Goal: Task Accomplishment & Management: Use online tool/utility

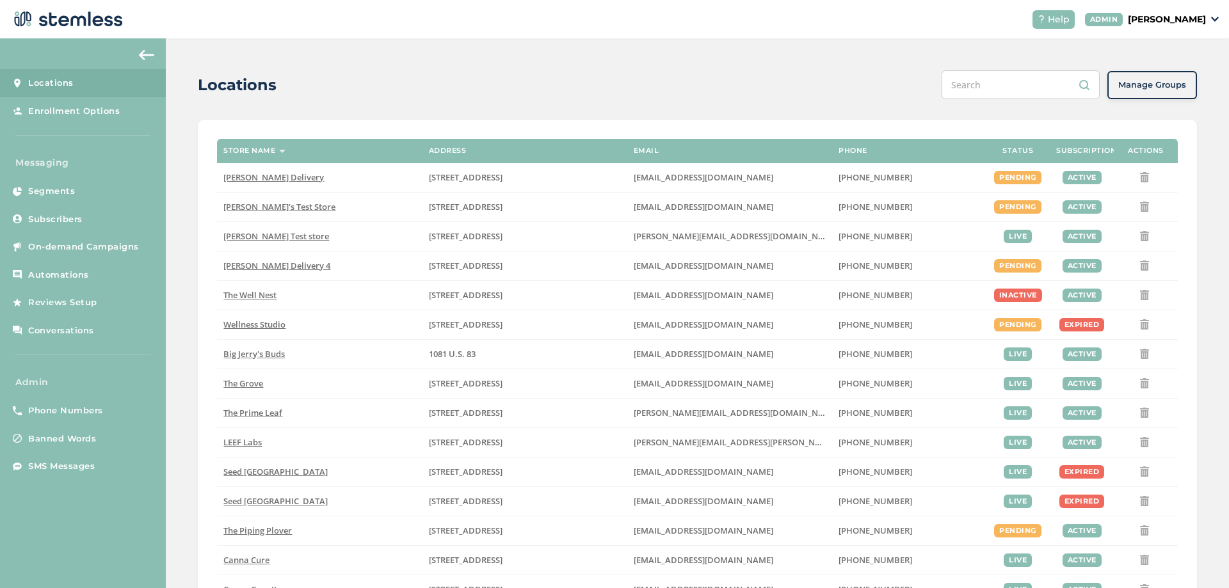
click at [1199, 22] on p "[PERSON_NAME]" at bounding box center [1166, 19] width 78 height 13
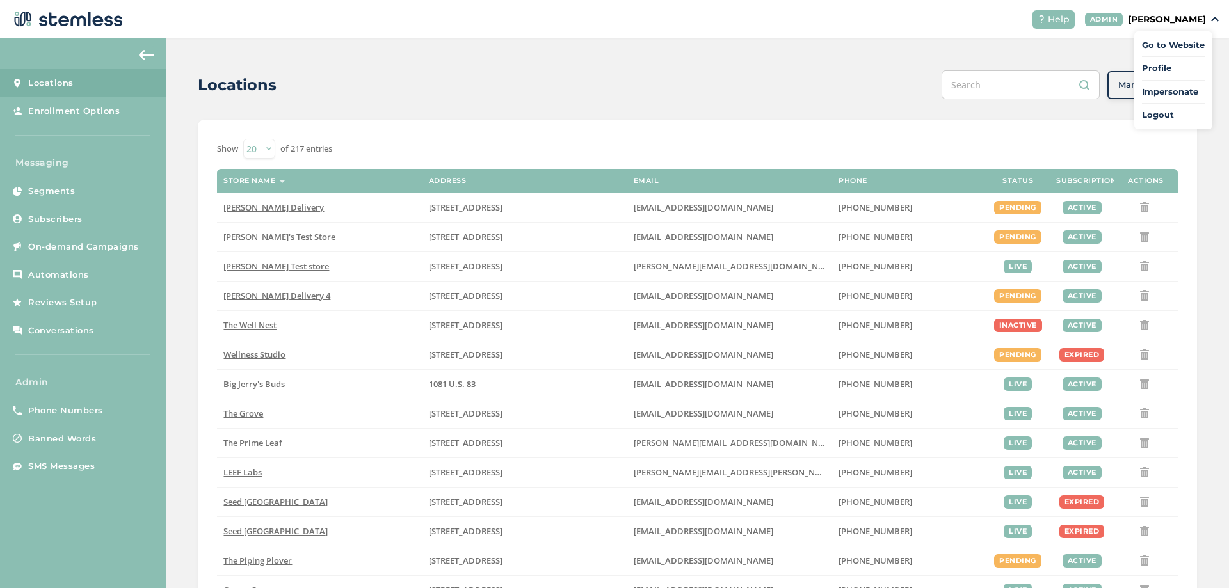
click at [1163, 92] on span "Impersonate" at bounding box center [1173, 92] width 63 height 13
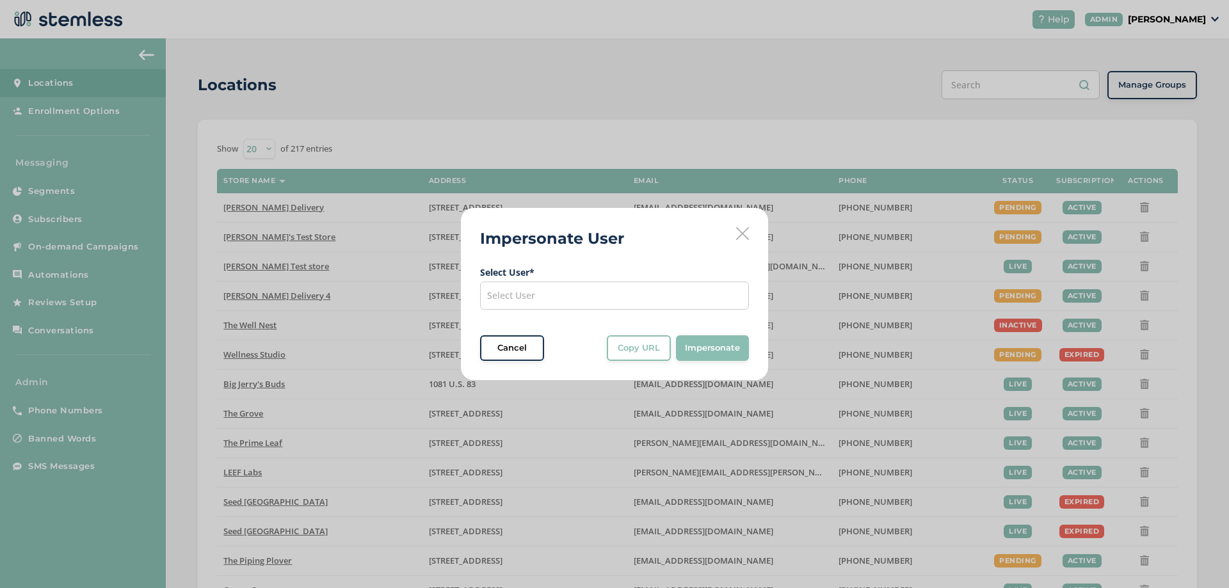
click at [594, 298] on div "Select User" at bounding box center [614, 296] width 269 height 28
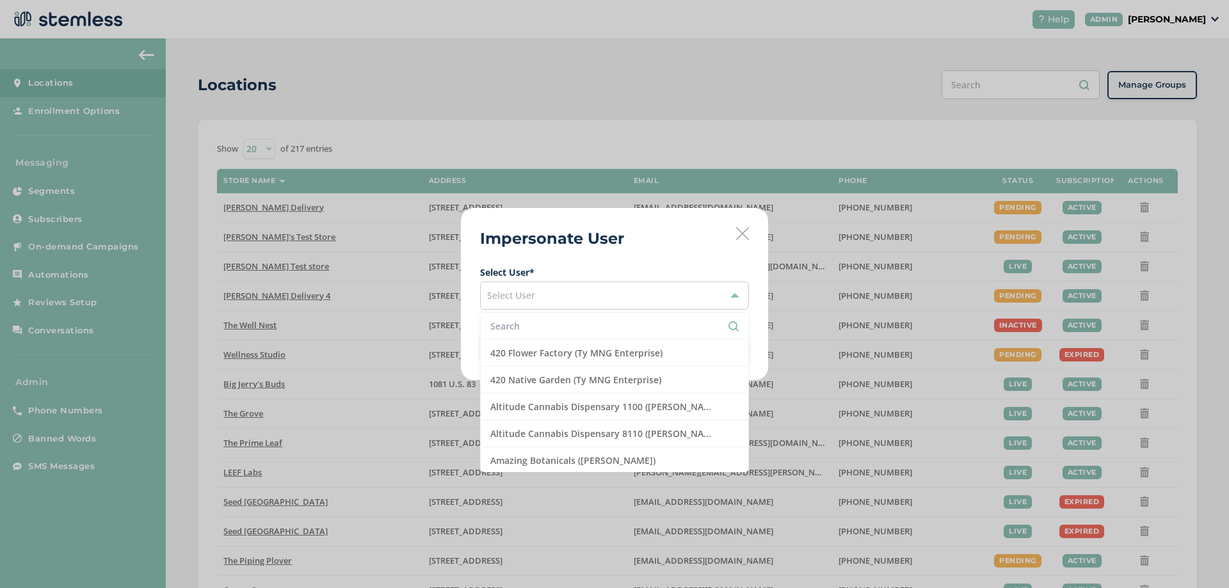
click at [545, 337] on li at bounding box center [614, 326] width 267 height 27
click at [544, 332] on input "text" at bounding box center [614, 325] width 248 height 13
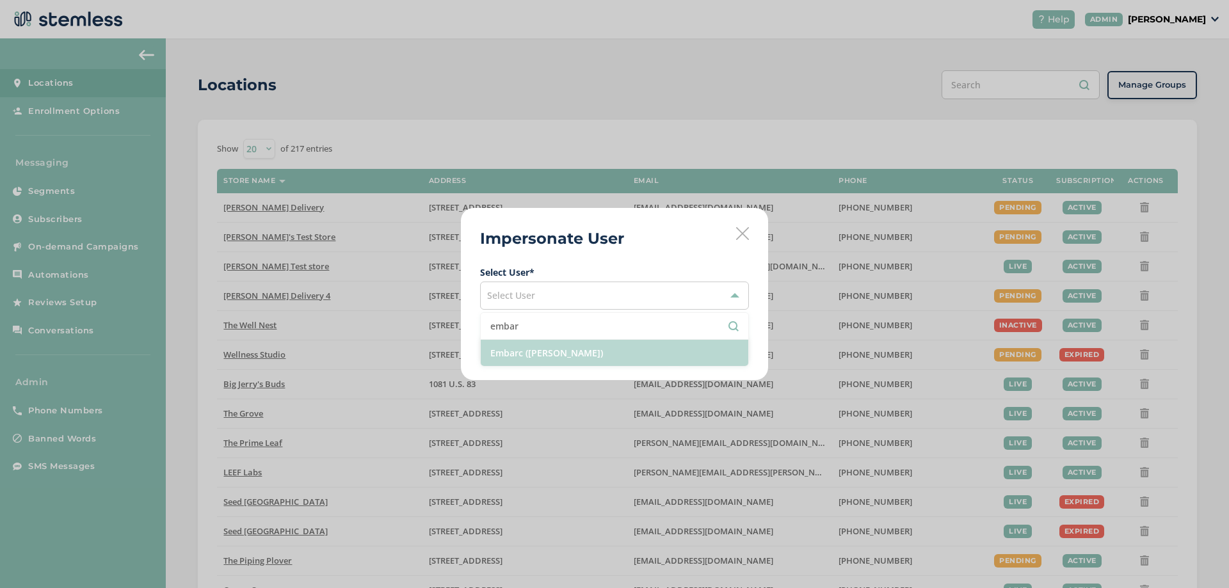
type input "embar"
click at [557, 344] on li "Embarc ([PERSON_NAME])" at bounding box center [614, 353] width 267 height 26
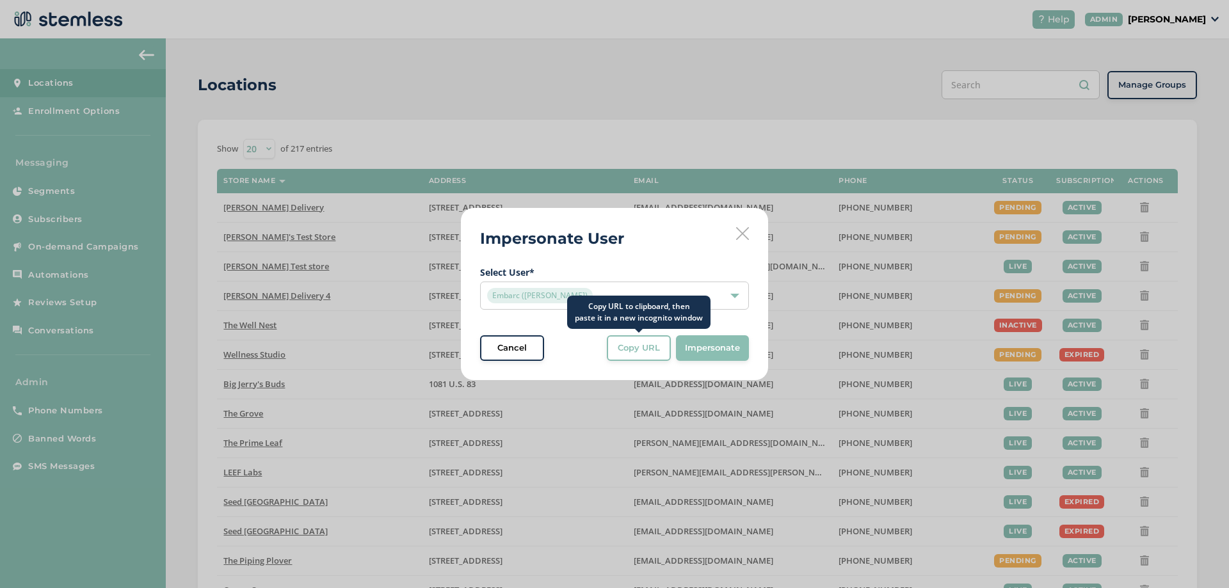
click at [628, 349] on span "Copy URL" at bounding box center [638, 348] width 42 height 13
click at [657, 287] on div "Embarc ([PERSON_NAME])" at bounding box center [614, 296] width 269 height 28
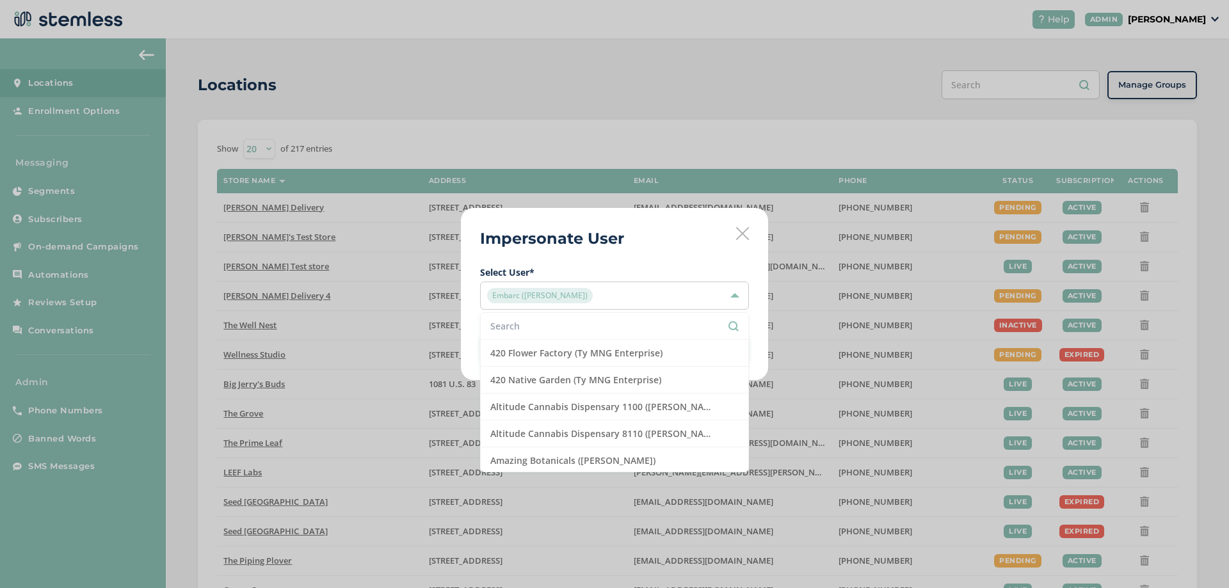
click at [541, 328] on input "text" at bounding box center [614, 325] width 248 height 13
click at [573, 325] on input "text" at bounding box center [614, 325] width 248 height 13
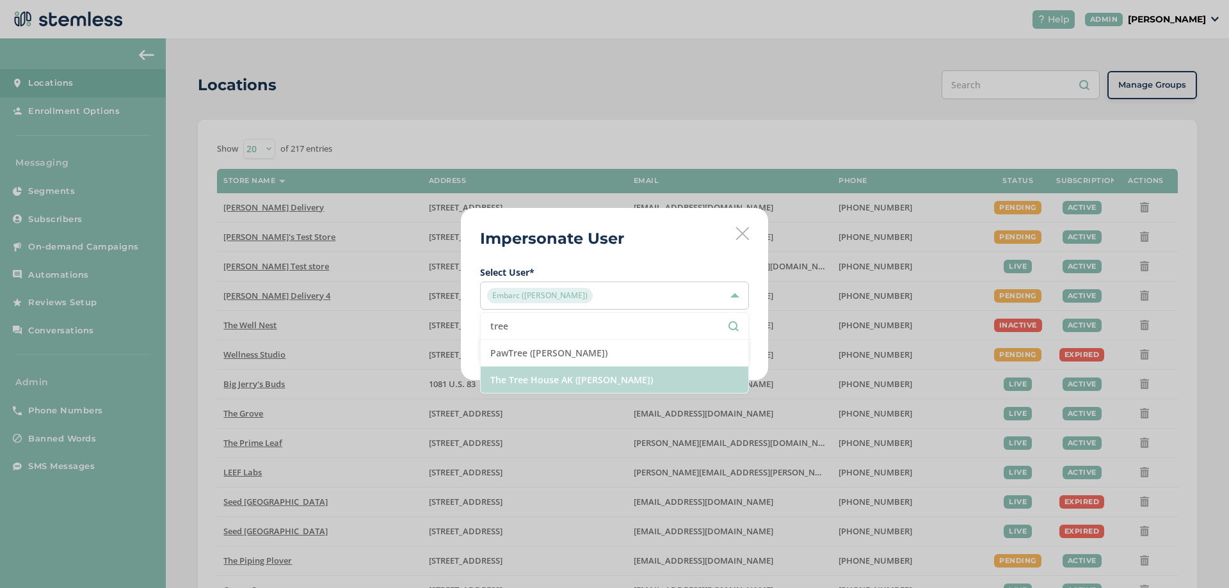
type input "tree"
click at [538, 385] on li "The Tree House AK ([PERSON_NAME])" at bounding box center [614, 380] width 267 height 26
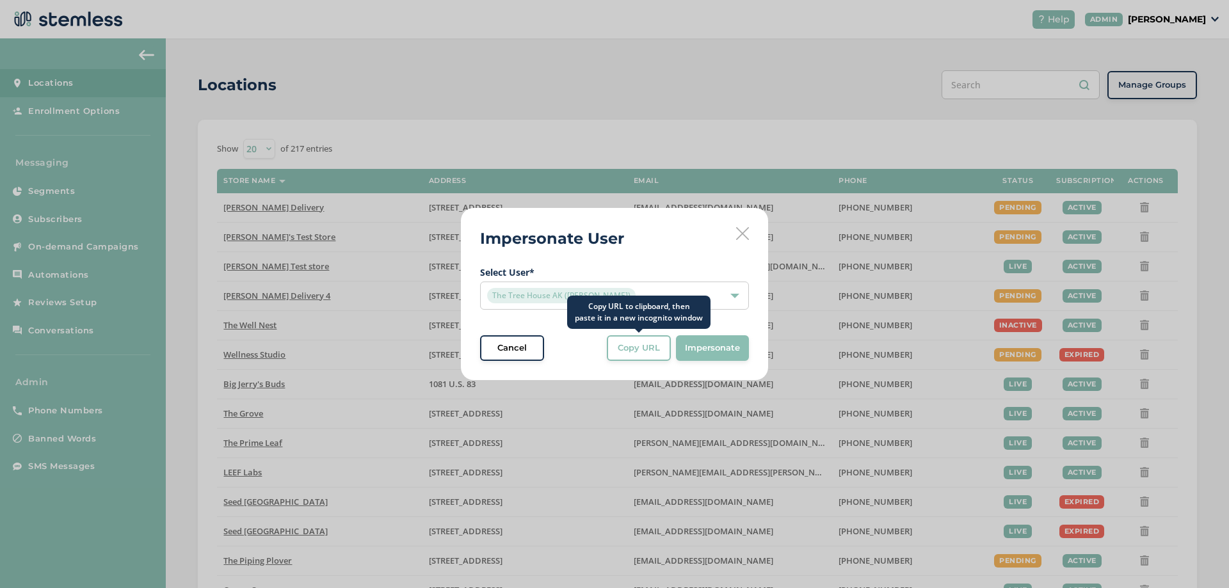
click at [628, 356] on button "Copy URL" at bounding box center [639, 348] width 64 height 26
click at [565, 307] on div "The Tree House AK ([PERSON_NAME])" at bounding box center [614, 296] width 269 height 28
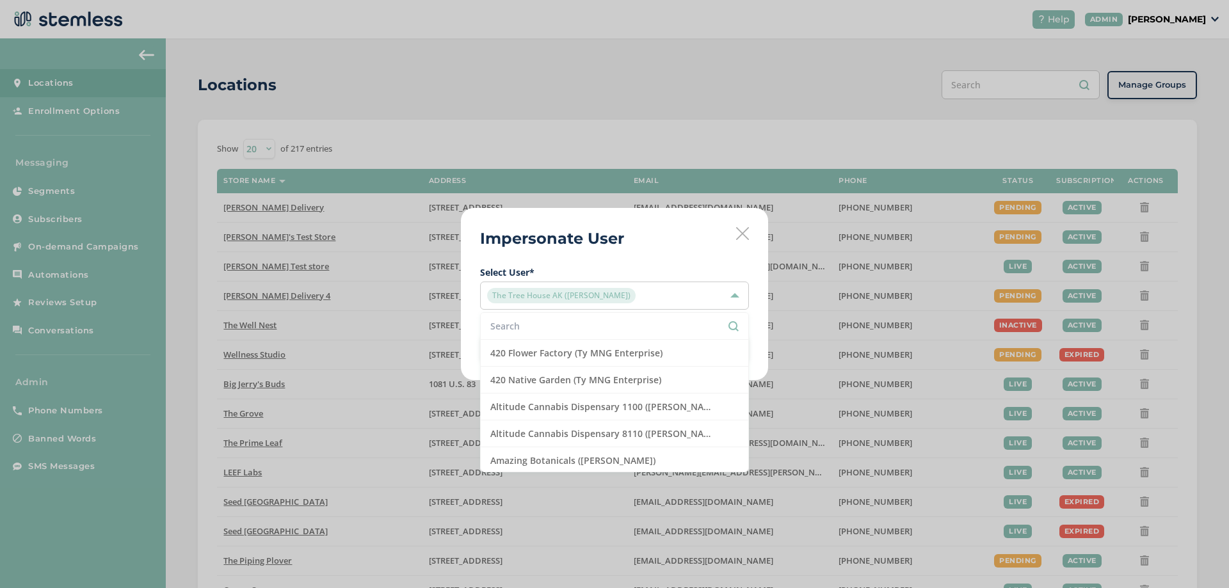
click at [530, 322] on input "text" at bounding box center [614, 325] width 248 height 13
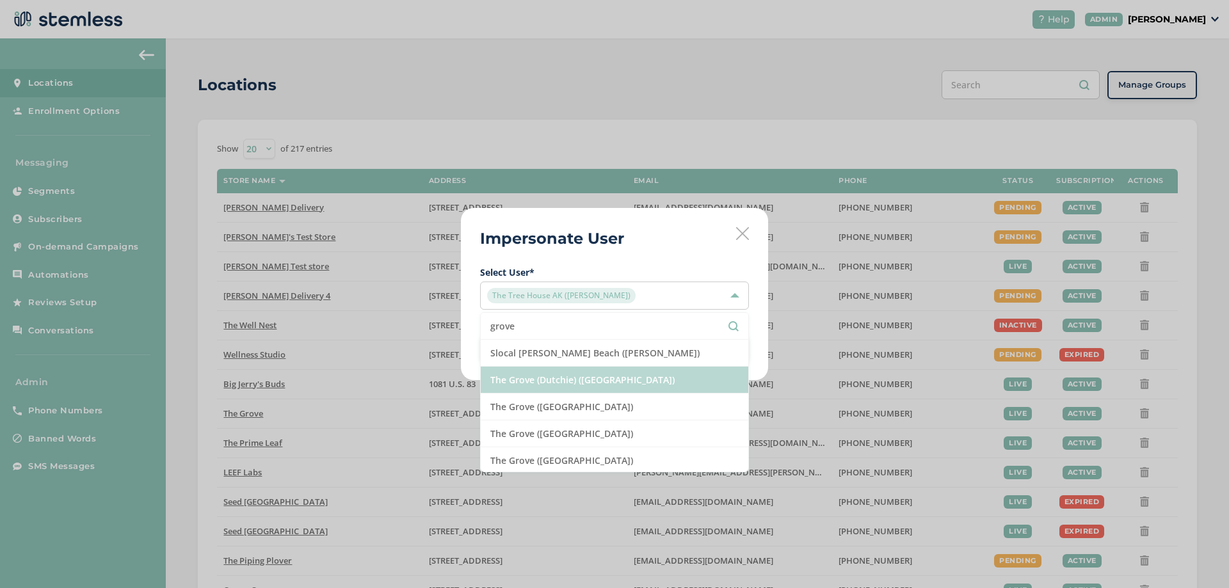
type input "grove"
click at [571, 386] on li "The Grove (Dutchie) ([GEOGRAPHIC_DATA])" at bounding box center [614, 380] width 267 height 27
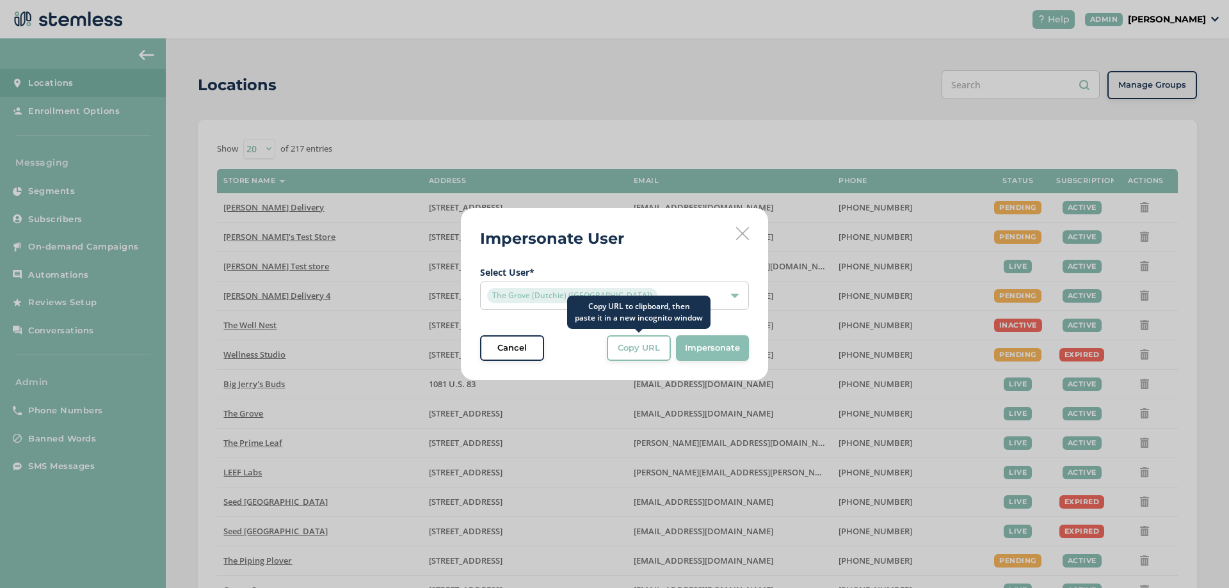
click at [649, 346] on span "Copy URL" at bounding box center [638, 348] width 42 height 13
click at [659, 289] on div "The Grove (Dutchie) ([GEOGRAPHIC_DATA])" at bounding box center [608, 295] width 242 height 15
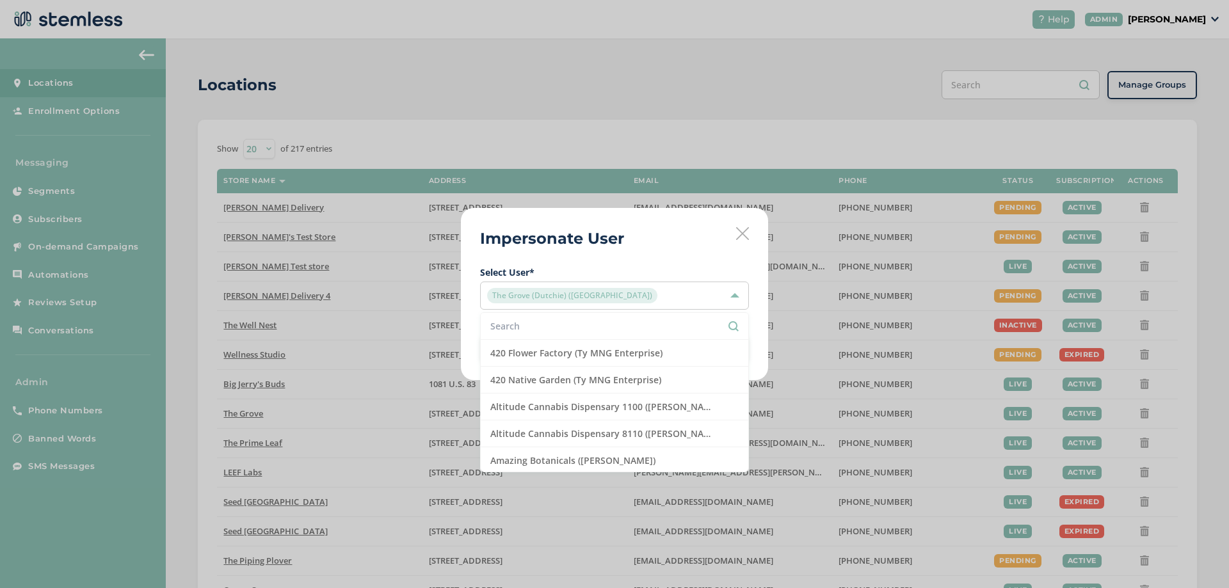
click at [579, 330] on input "text" at bounding box center [614, 325] width 248 height 13
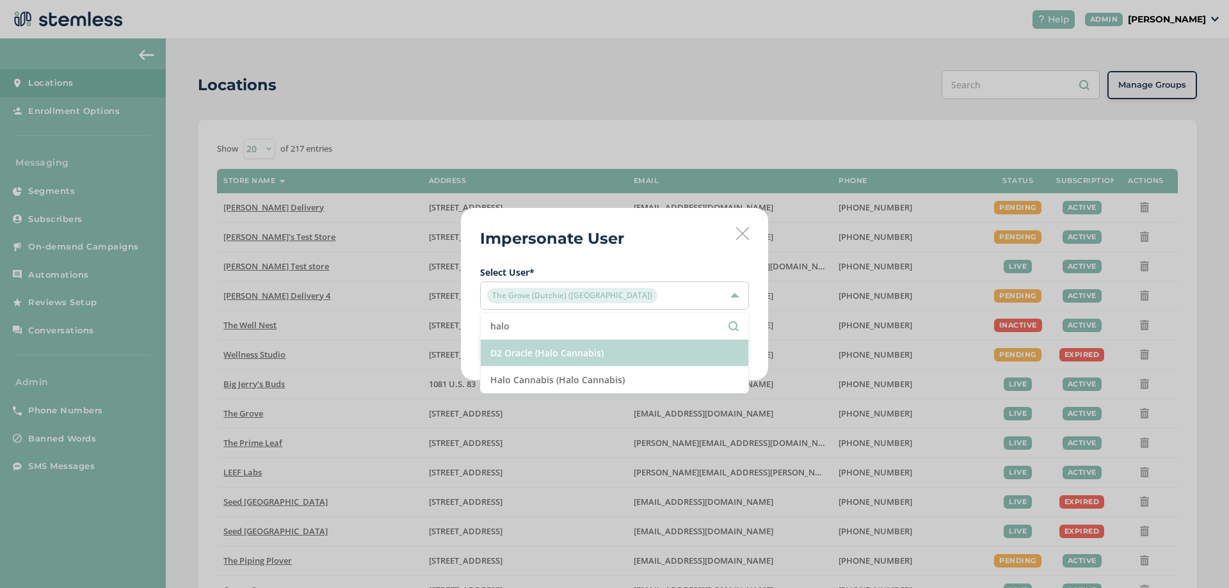
type input "halo"
click at [571, 352] on li "D2 Oracle (Halo Cannabis)" at bounding box center [614, 353] width 267 height 27
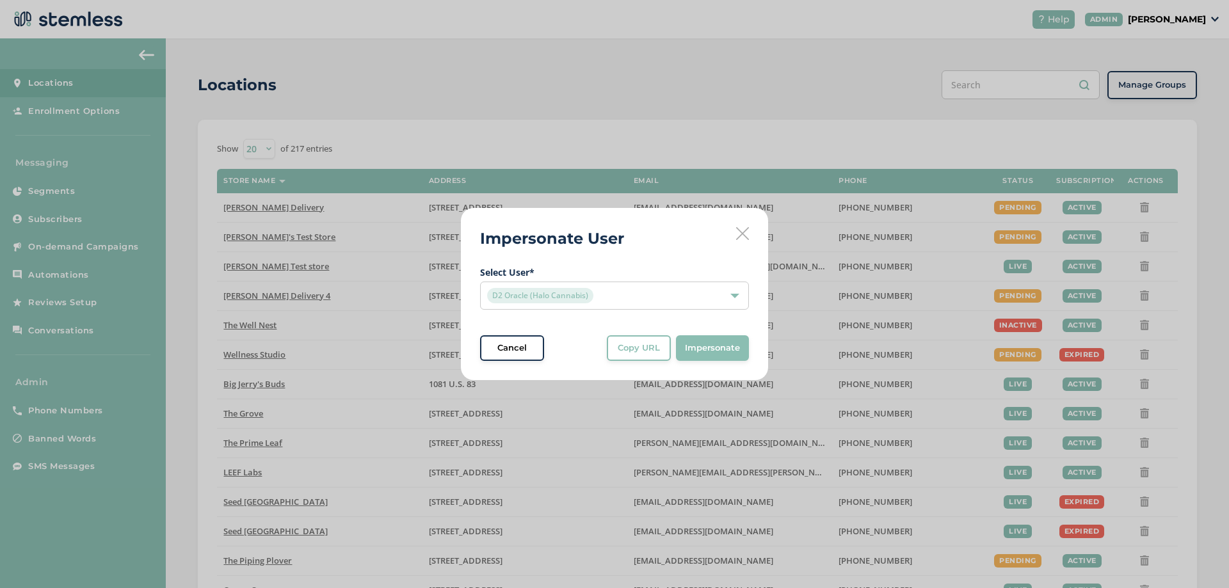
click at [621, 362] on div "Impersonate User Select User * D2 Oracle (Halo Cannabis) Cancel Copy URL Copy U…" at bounding box center [614, 294] width 307 height 172
click at [630, 351] on span "Copy URL" at bounding box center [638, 348] width 42 height 13
click at [690, 287] on div "D2 Oracle (Halo Cannabis)" at bounding box center [614, 296] width 269 height 28
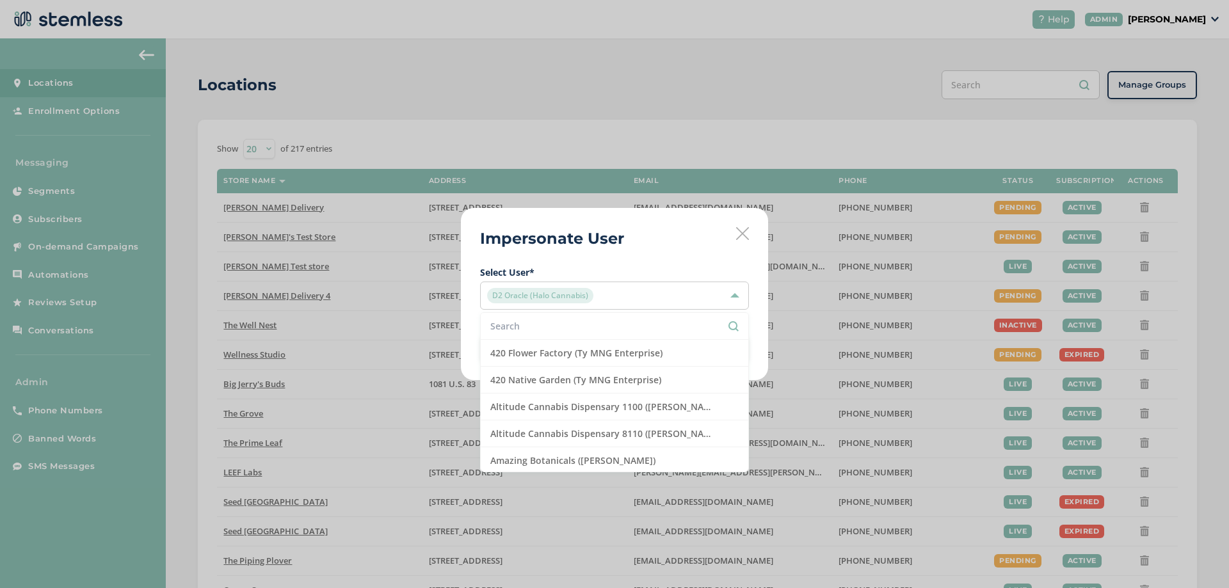
click at [576, 315] on li at bounding box center [614, 326] width 267 height 27
click at [575, 322] on input "text" at bounding box center [614, 325] width 248 height 13
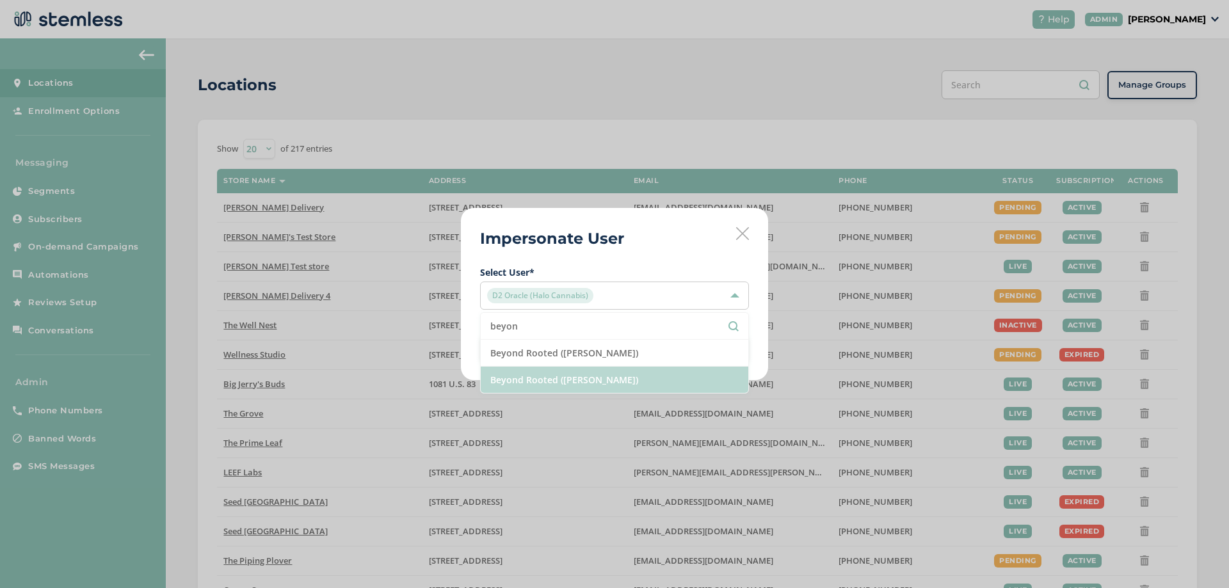
type input "beyon"
click at [559, 379] on li "Beyond Rooted ([PERSON_NAME])" at bounding box center [614, 380] width 267 height 26
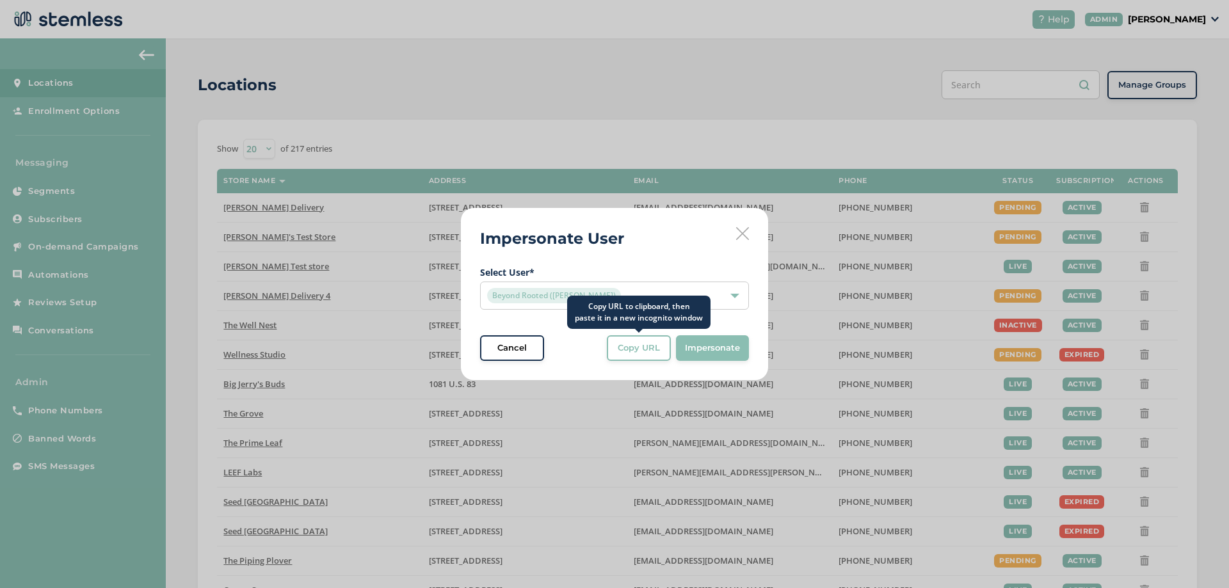
click at [633, 355] on button "Copy URL" at bounding box center [639, 348] width 64 height 26
click at [626, 301] on div "Beyond Rooted ([PERSON_NAME])" at bounding box center [608, 295] width 242 height 15
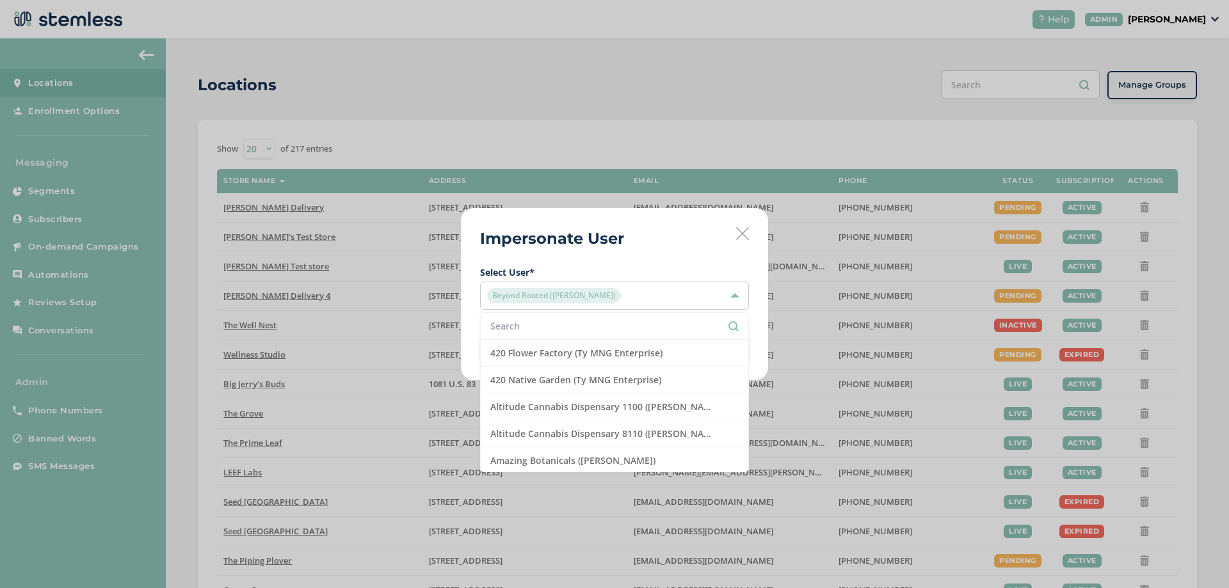
click at [549, 333] on input "text" at bounding box center [614, 325] width 248 height 13
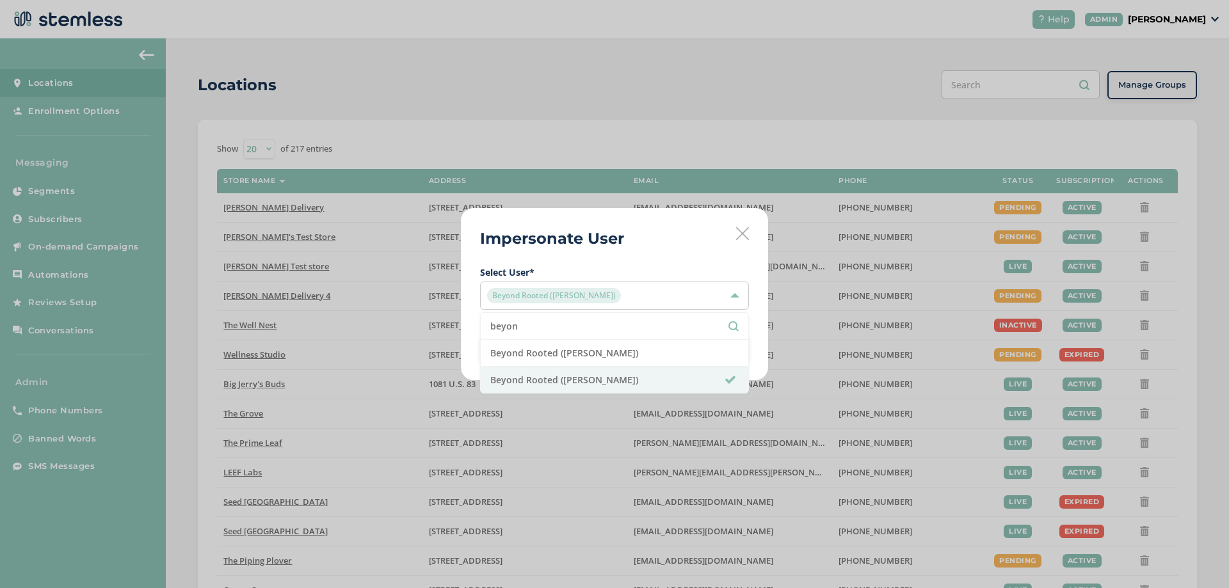
type input "beyon"
click at [535, 298] on span "Beyond Rooted ([PERSON_NAME])" at bounding box center [554, 295] width 134 height 15
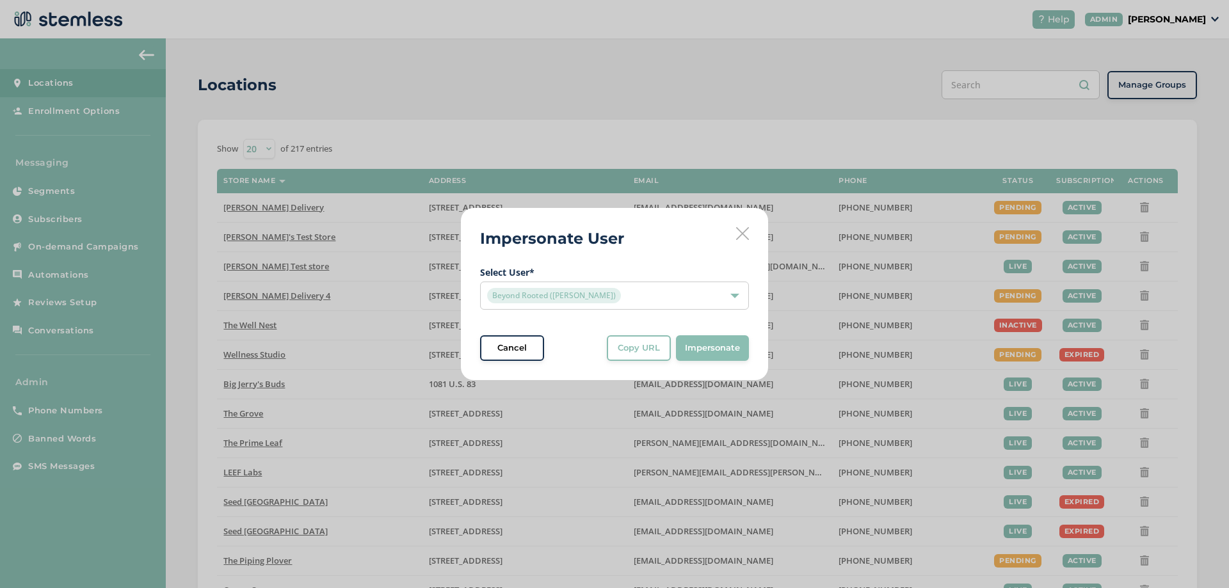
click at [527, 298] on span "Beyond Rooted ([PERSON_NAME])" at bounding box center [554, 295] width 134 height 15
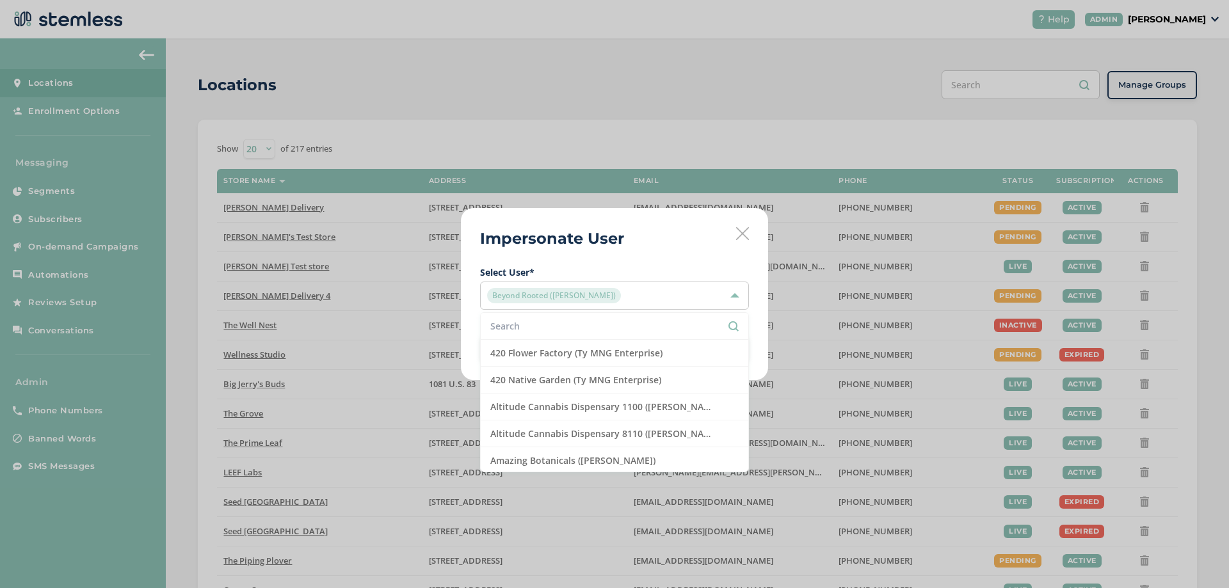
click at [522, 327] on input "text" at bounding box center [614, 325] width 248 height 13
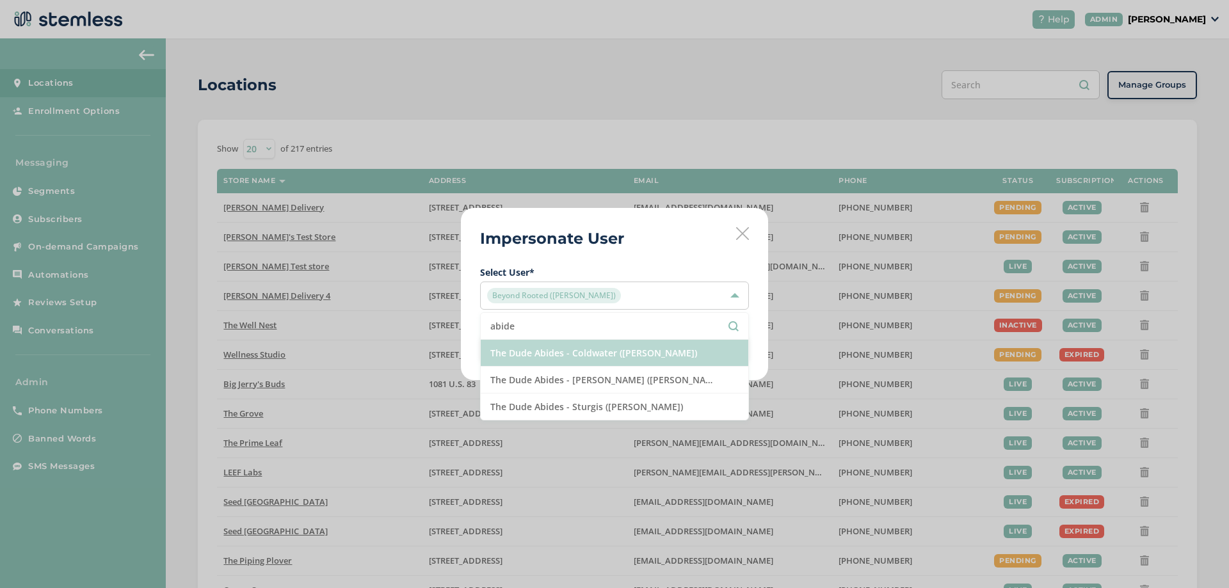
type input "abide"
click at [572, 356] on li "The Dude Abides - Coldwater ([PERSON_NAME])" at bounding box center [614, 353] width 267 height 27
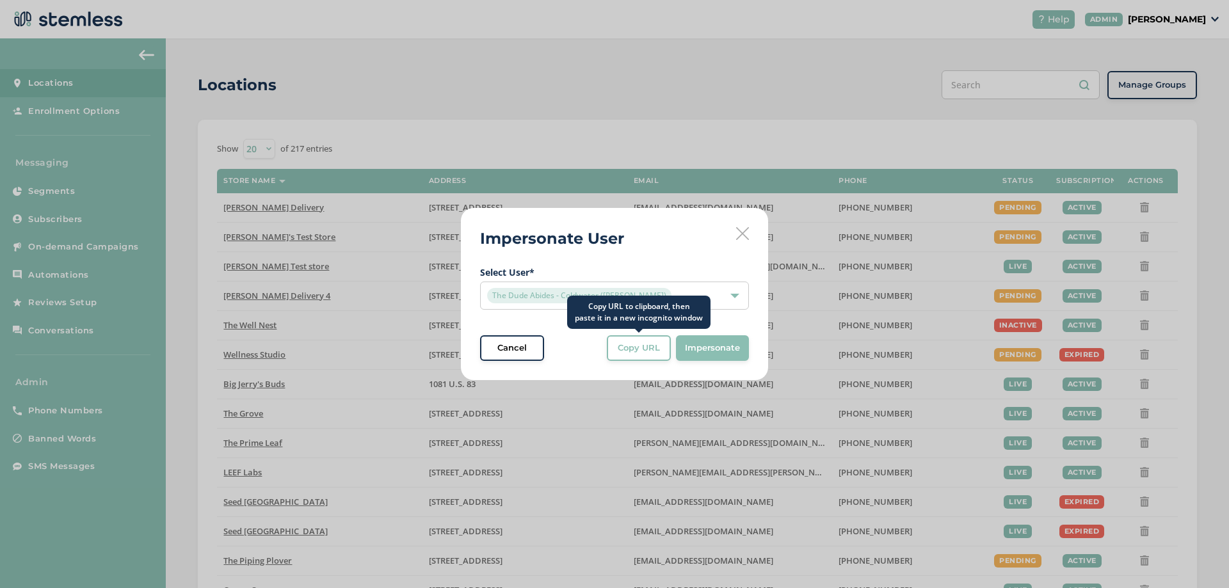
click at [662, 360] on button "Copy URL" at bounding box center [639, 348] width 64 height 26
click at [551, 298] on span "The Dude Abides - Coldwater ([PERSON_NAME])" at bounding box center [579, 295] width 184 height 15
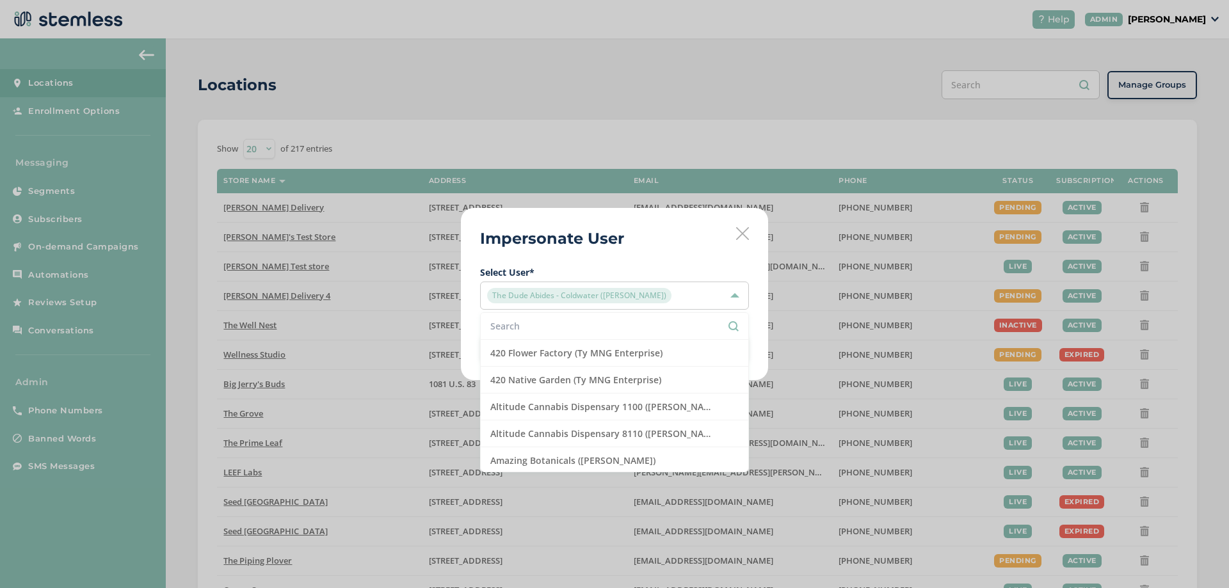
click at [541, 319] on input "text" at bounding box center [614, 325] width 248 height 13
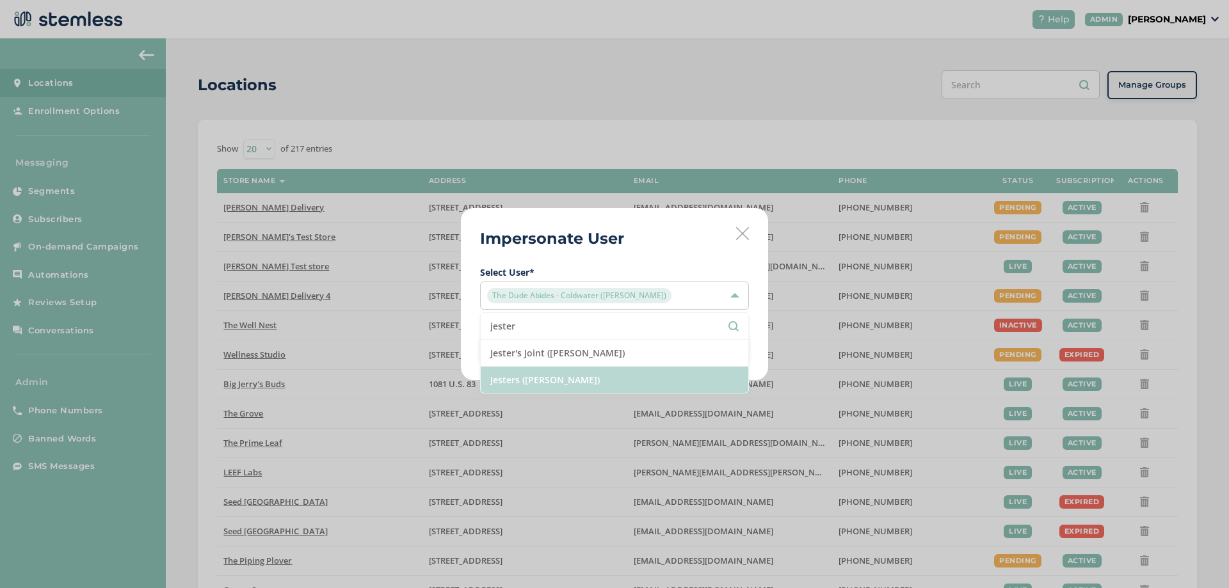
type input "jester"
click at [540, 382] on li "Jesters ([PERSON_NAME])" at bounding box center [614, 380] width 267 height 26
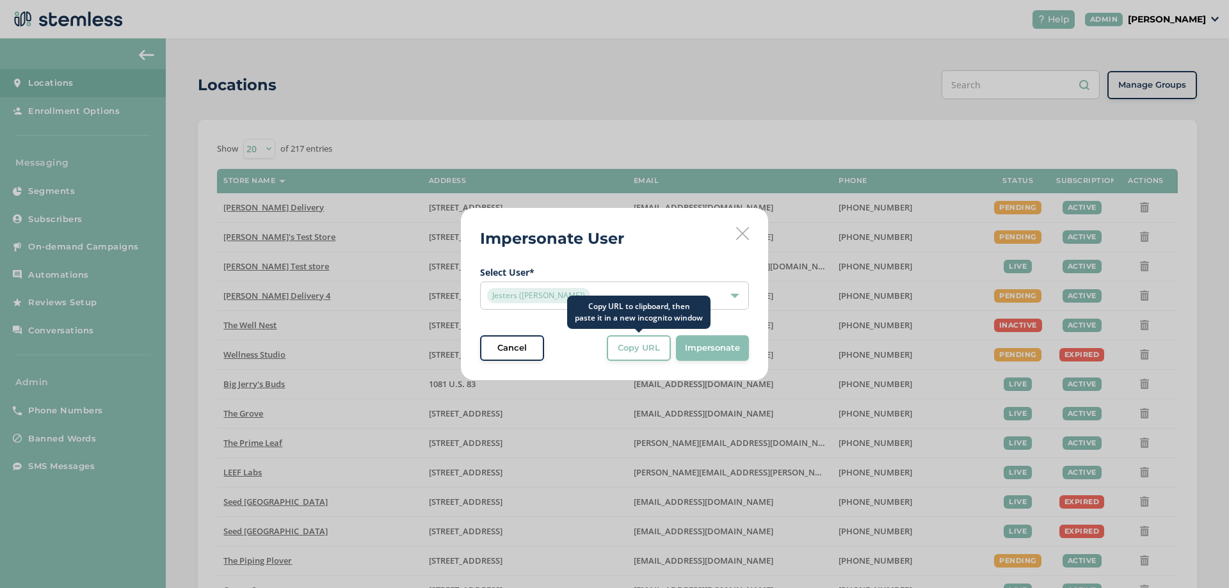
click at [651, 345] on span "Copy URL" at bounding box center [638, 348] width 42 height 13
click at [536, 301] on span "Jesters ([PERSON_NAME])" at bounding box center [538, 295] width 103 height 15
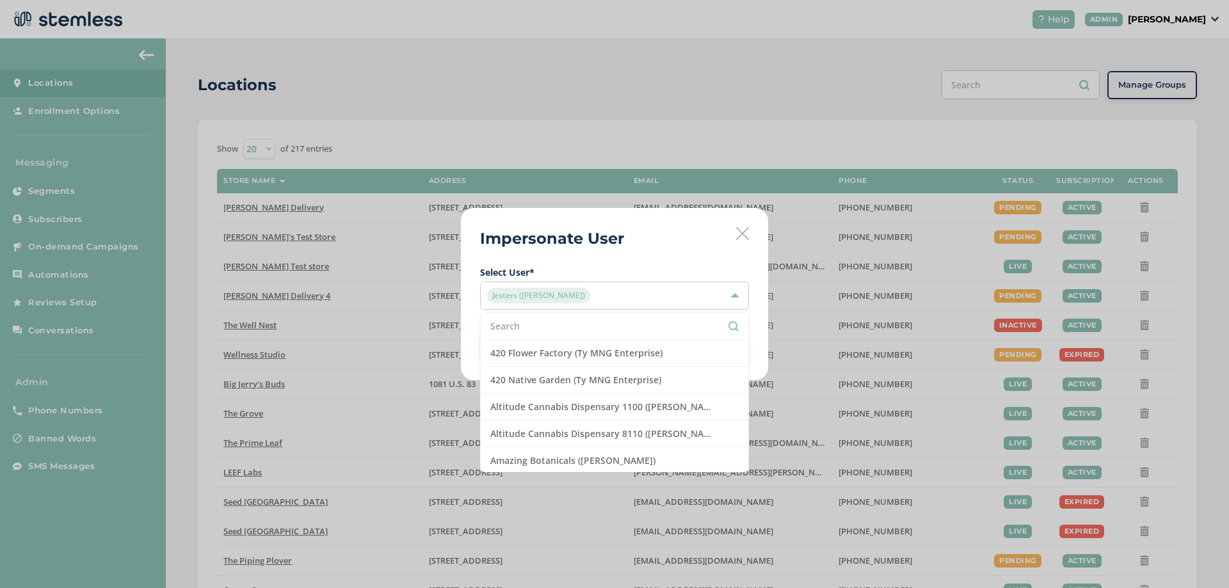
click at [529, 319] on input "text" at bounding box center [614, 325] width 248 height 13
paste input "King Tut's Cannabis"
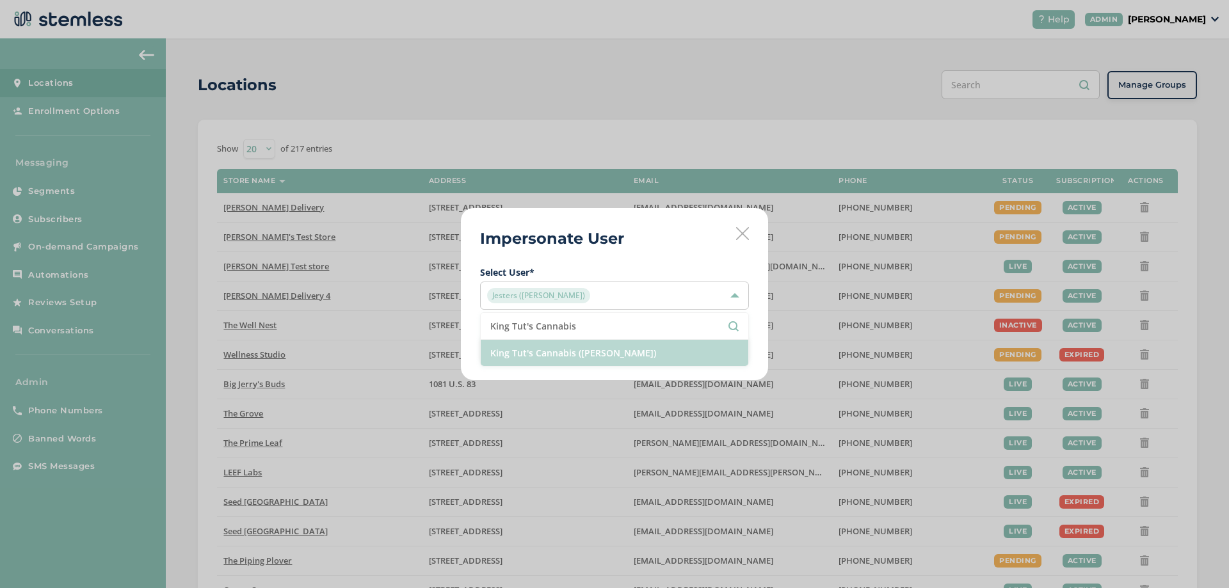
type input "King Tut's Cannabis"
click at [555, 356] on li "King Tut's Cannabis ([PERSON_NAME])" at bounding box center [614, 353] width 267 height 26
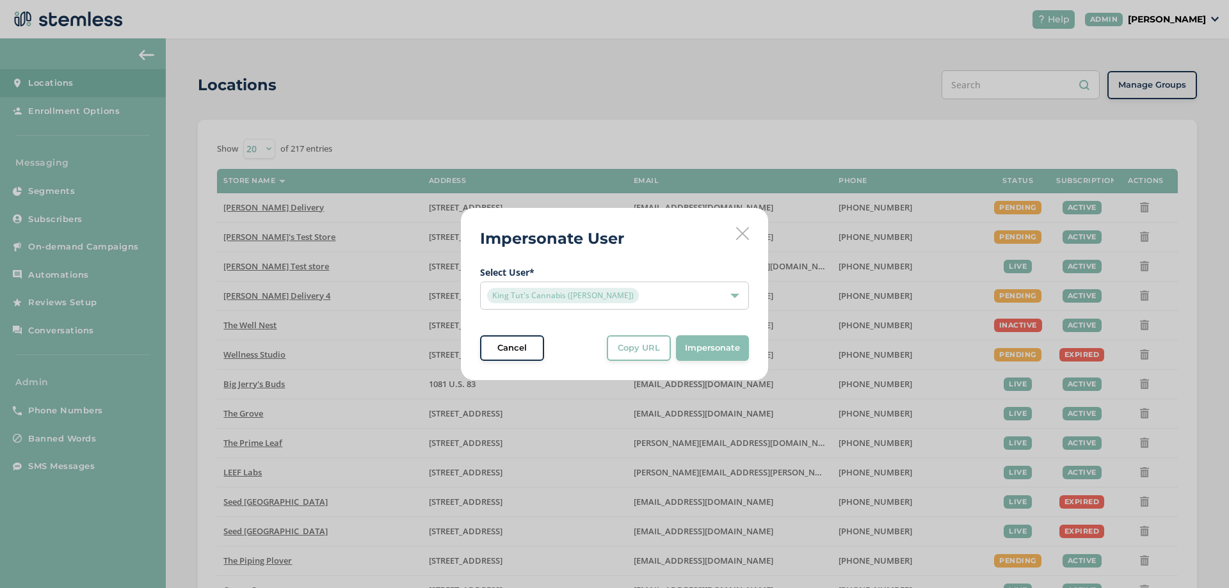
click at [648, 352] on span "Copy URL" at bounding box center [638, 348] width 42 height 13
click at [606, 292] on span "King Tut's Cannabis ([PERSON_NAME])" at bounding box center [563, 295] width 152 height 15
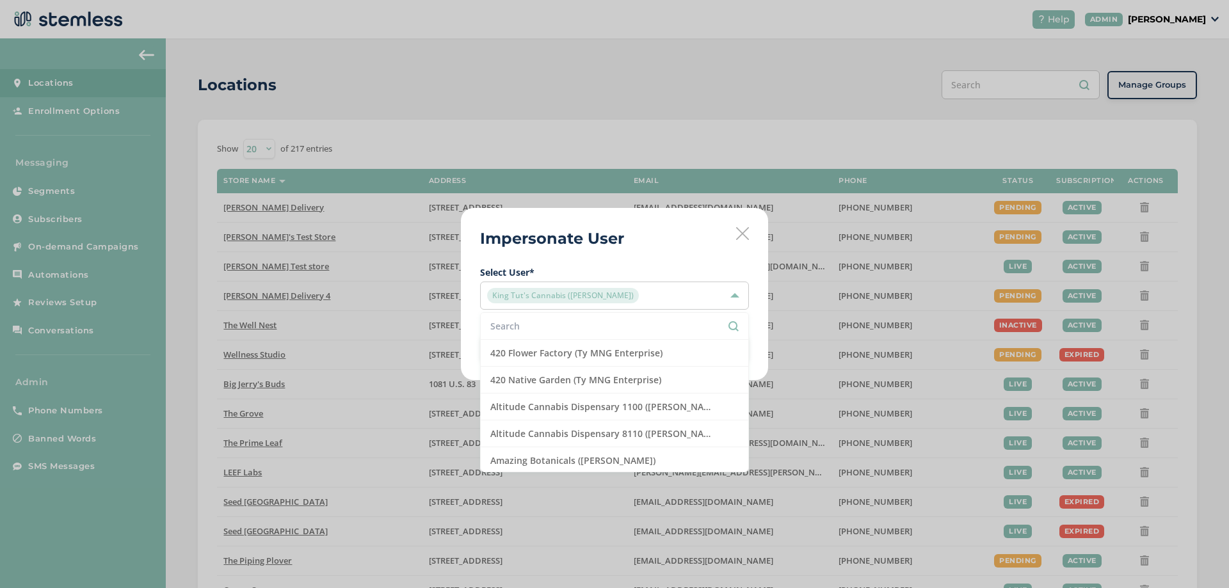
click at [553, 323] on input "text" at bounding box center [614, 325] width 248 height 13
paste input "images/entity/586/logos/dispensary_logo-586-9984664_1024px.jpeg"
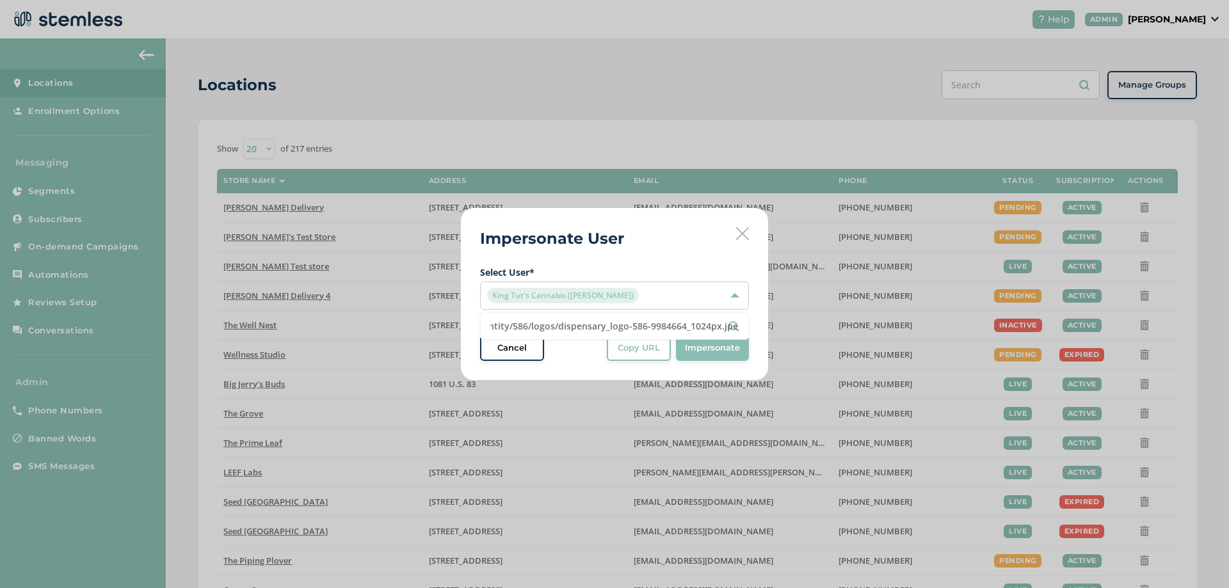
type input "images/entity/586/logos/dispensary_logo-586-9984664_1024px.jpeg"
click at [621, 288] on div "King Tut's Cannabis ([PERSON_NAME])" at bounding box center [608, 295] width 242 height 15
click at [578, 301] on span "King Tut's Cannabis ([PERSON_NAME])" at bounding box center [563, 295] width 152 height 15
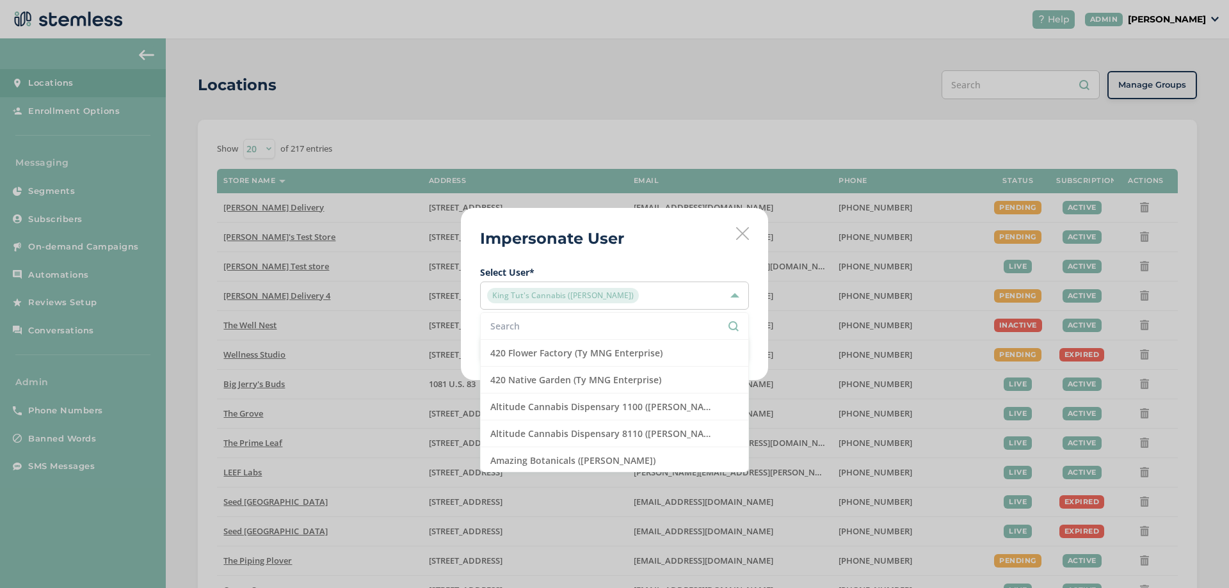
click at [565, 326] on input "text" at bounding box center [614, 325] width 248 height 13
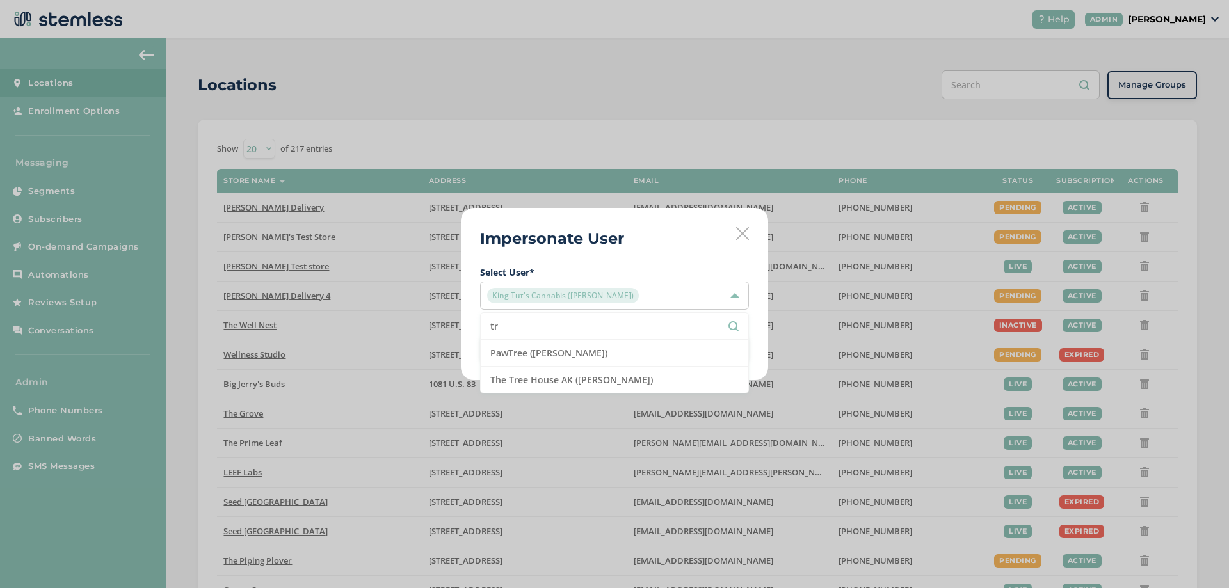
type input "t"
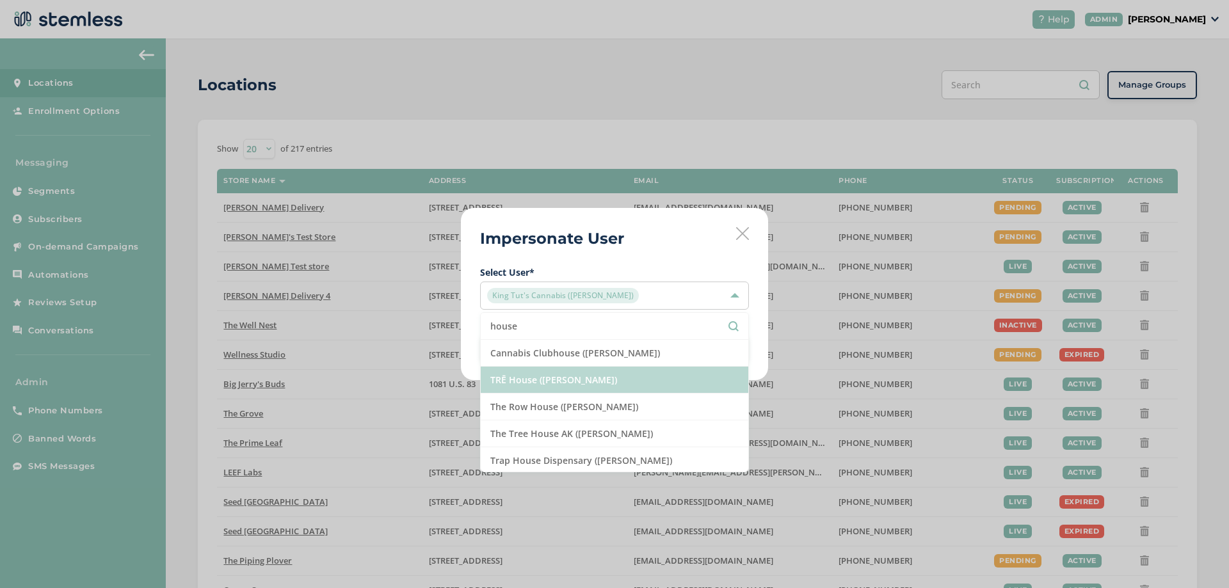
type input "house"
click at [556, 376] on li "TRĒ House ([PERSON_NAME])" at bounding box center [614, 380] width 267 height 27
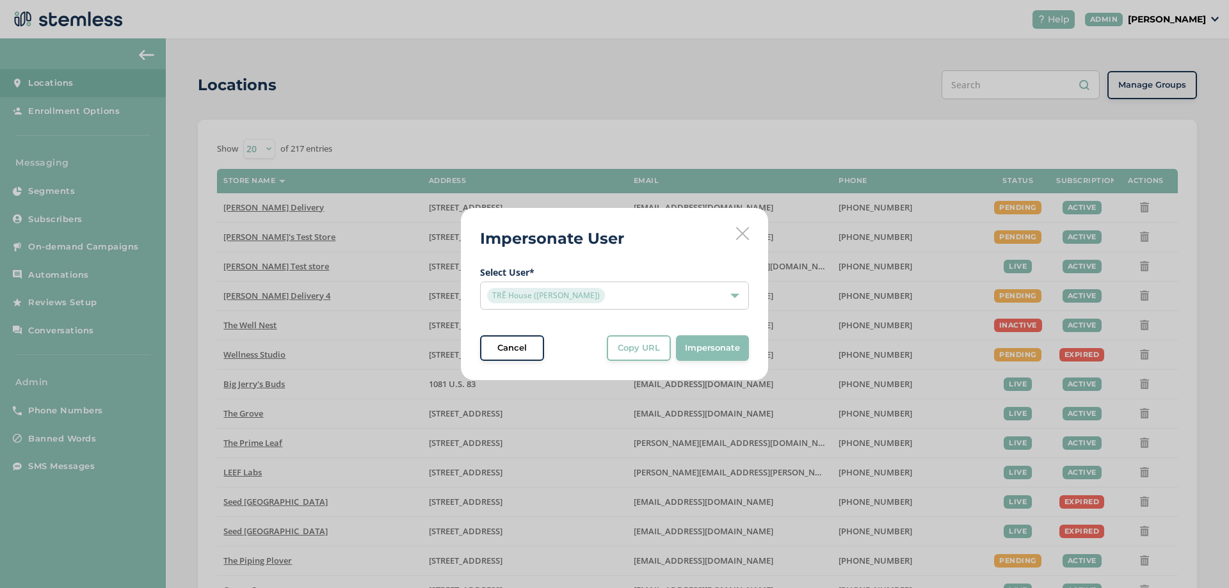
click at [610, 363] on div "Impersonate User Select User * TRĒ House ([PERSON_NAME]) Cancel Copy URL Copy U…" at bounding box center [614, 294] width 307 height 172
click at [635, 353] on span "Copy URL" at bounding box center [638, 348] width 42 height 13
click at [607, 296] on div "TRĒ House ([PERSON_NAME])" at bounding box center [608, 295] width 242 height 15
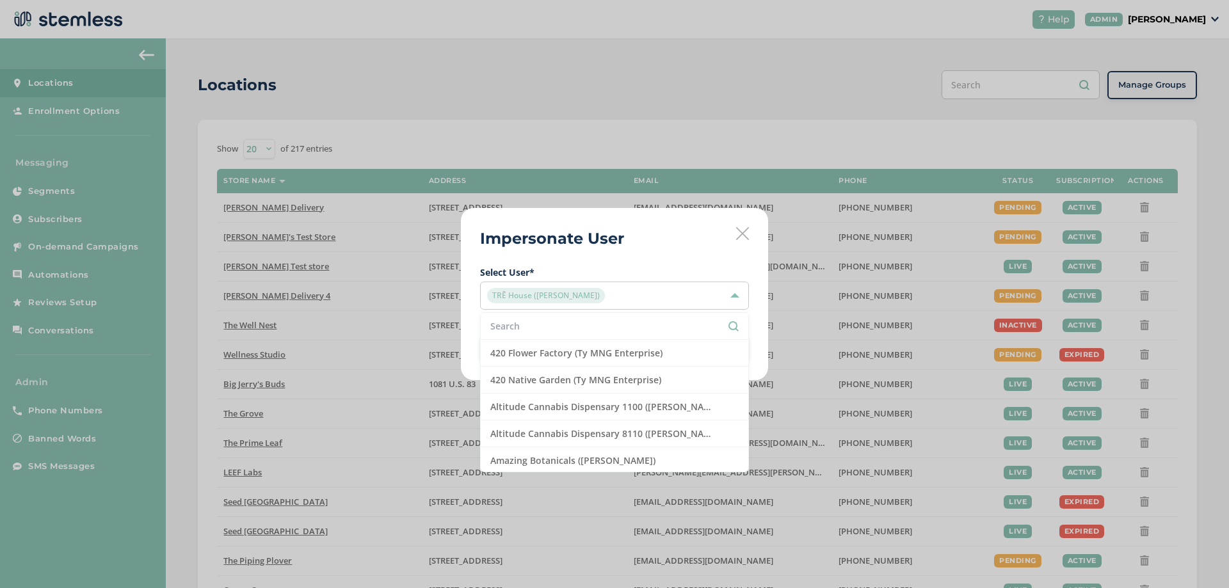
click at [546, 315] on li at bounding box center [614, 326] width 267 height 27
click at [546, 325] on input "text" at bounding box center [614, 325] width 248 height 13
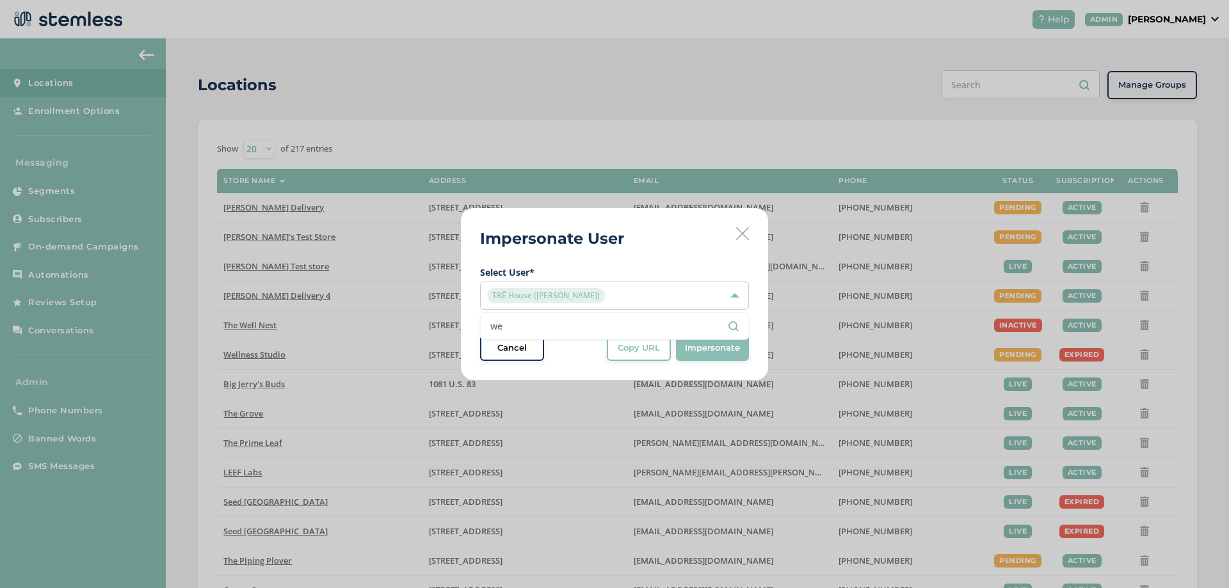
type input "w"
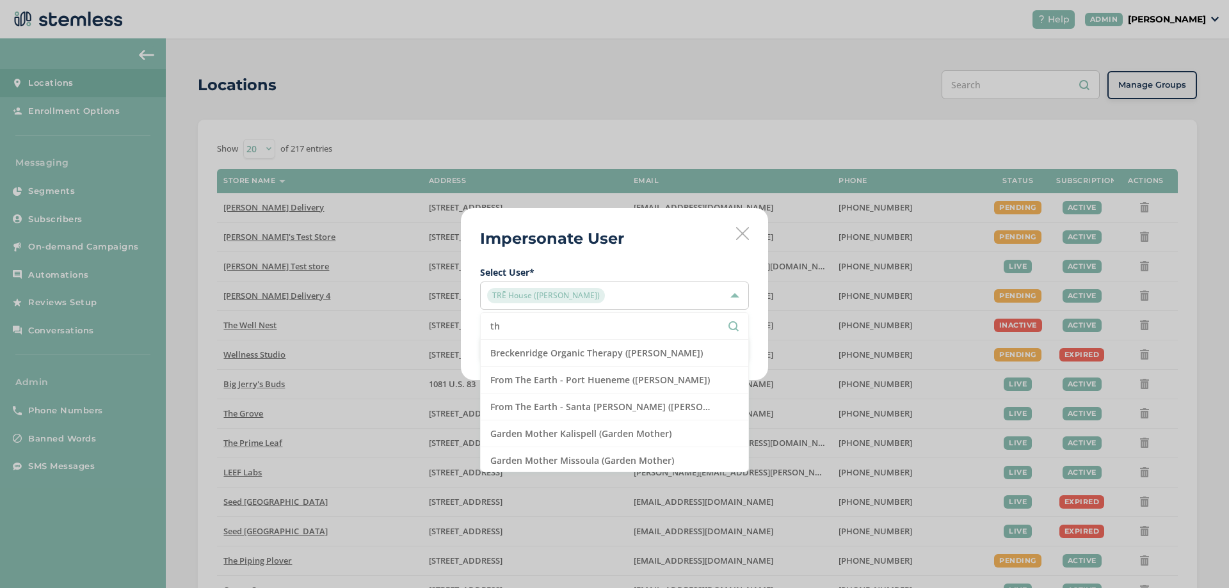
type input "t"
click at [741, 234] on icon at bounding box center [742, 233] width 13 height 13
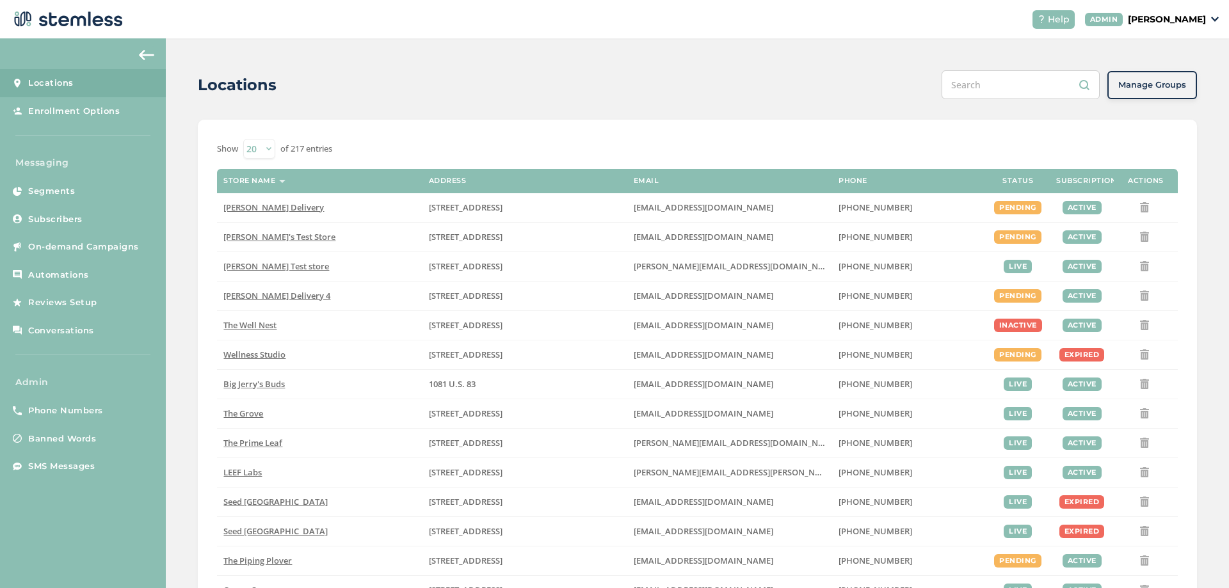
click at [178, 265] on div "Locations Manage Groups Show 20 50 100 of 217 entries Store name Address Email …" at bounding box center [697, 454] width 1063 height 832
click at [1228, 15] on header "Help ADMIN [PERSON_NAME]" at bounding box center [614, 19] width 1229 height 38
click at [1209, 19] on div "ADMIN [PERSON_NAME]" at bounding box center [1152, 19] width 134 height 13
click at [1158, 94] on span "Impersonate" at bounding box center [1173, 92] width 63 height 13
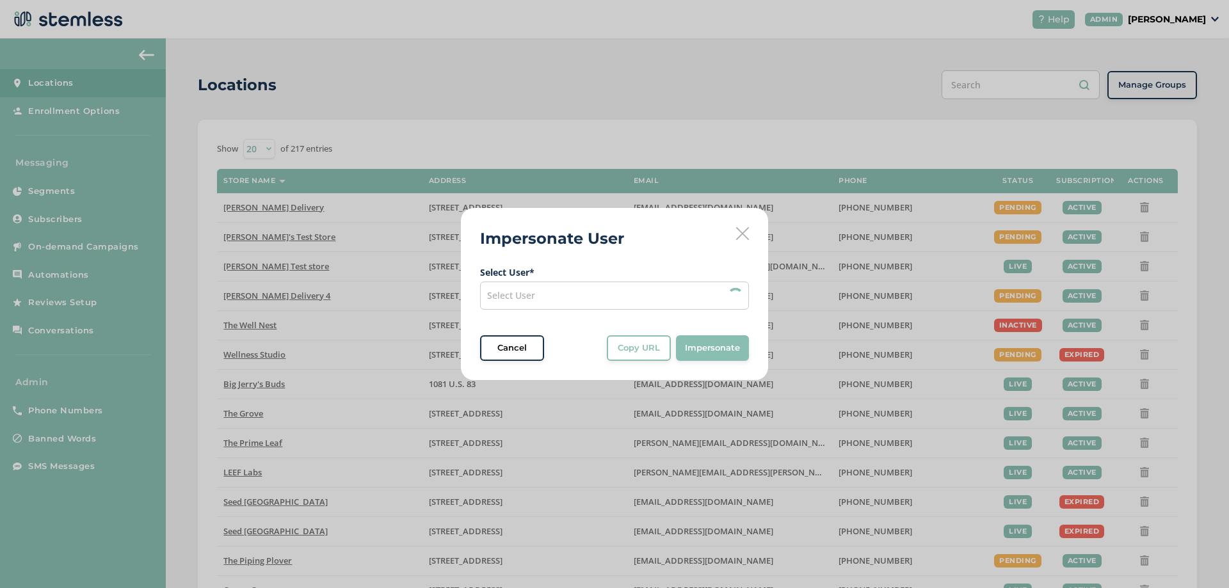
click at [657, 290] on div "Select User" at bounding box center [614, 296] width 269 height 28
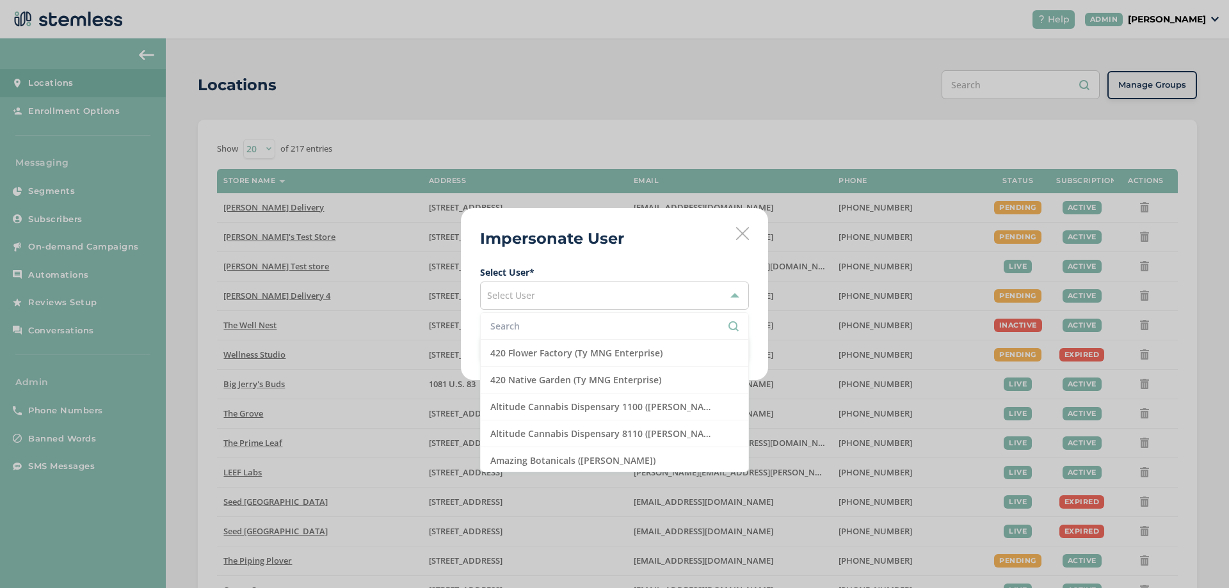
click at [530, 325] on input "text" at bounding box center [614, 325] width 248 height 13
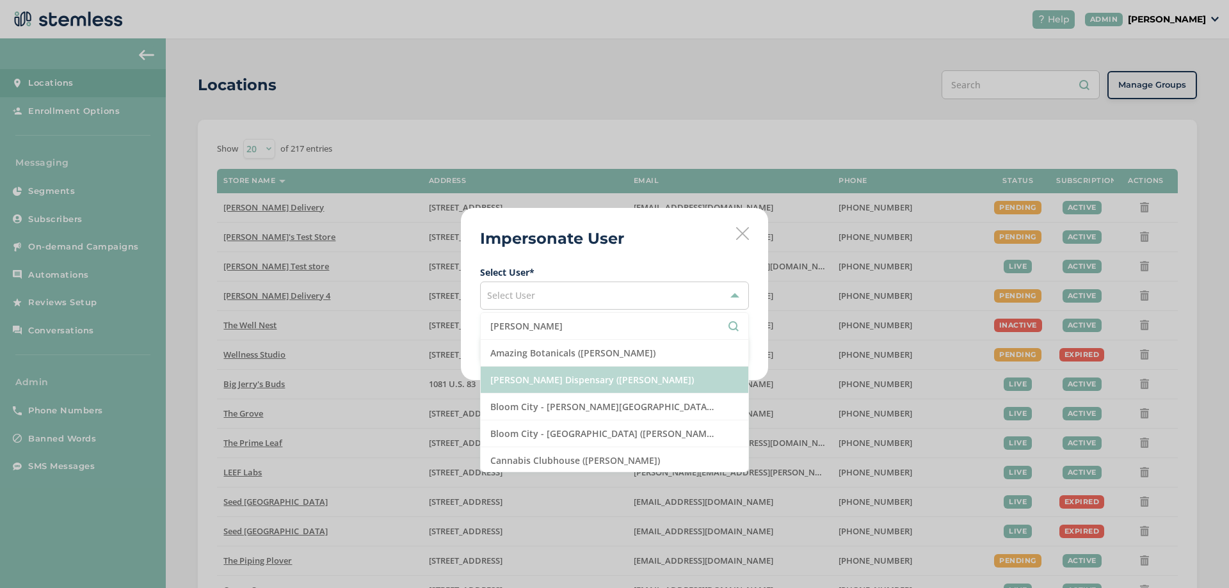
type input "[PERSON_NAME]"
click at [605, 382] on li "[PERSON_NAME] Dispensary ([PERSON_NAME])" at bounding box center [614, 380] width 267 height 27
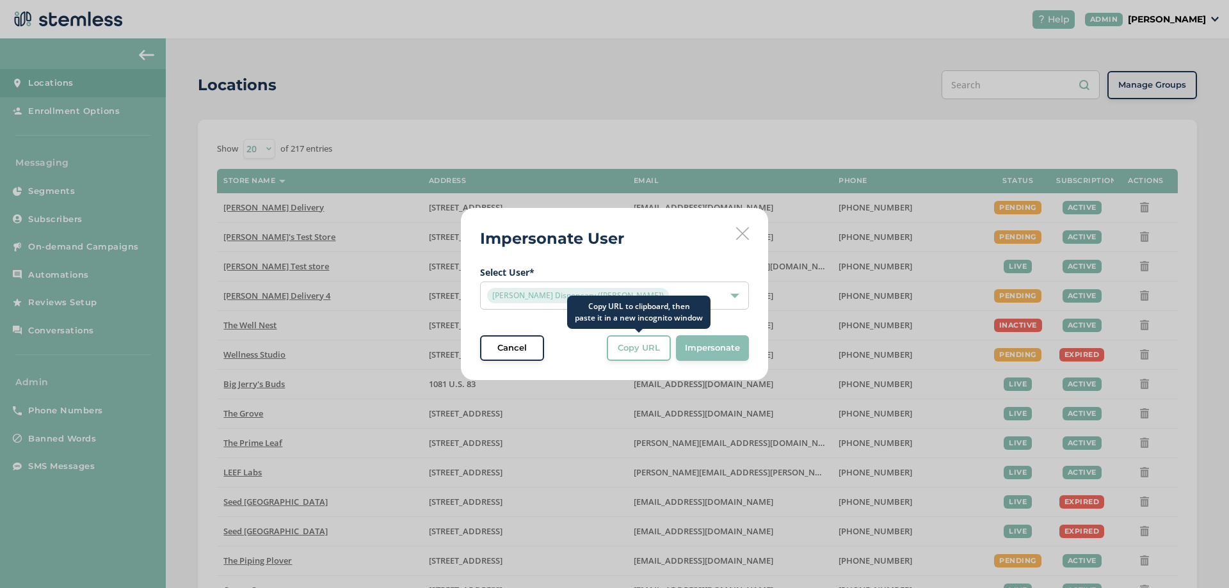
click at [648, 349] on span "Copy URL" at bounding box center [638, 348] width 42 height 13
